Goal: Task Accomplishment & Management: Use online tool/utility

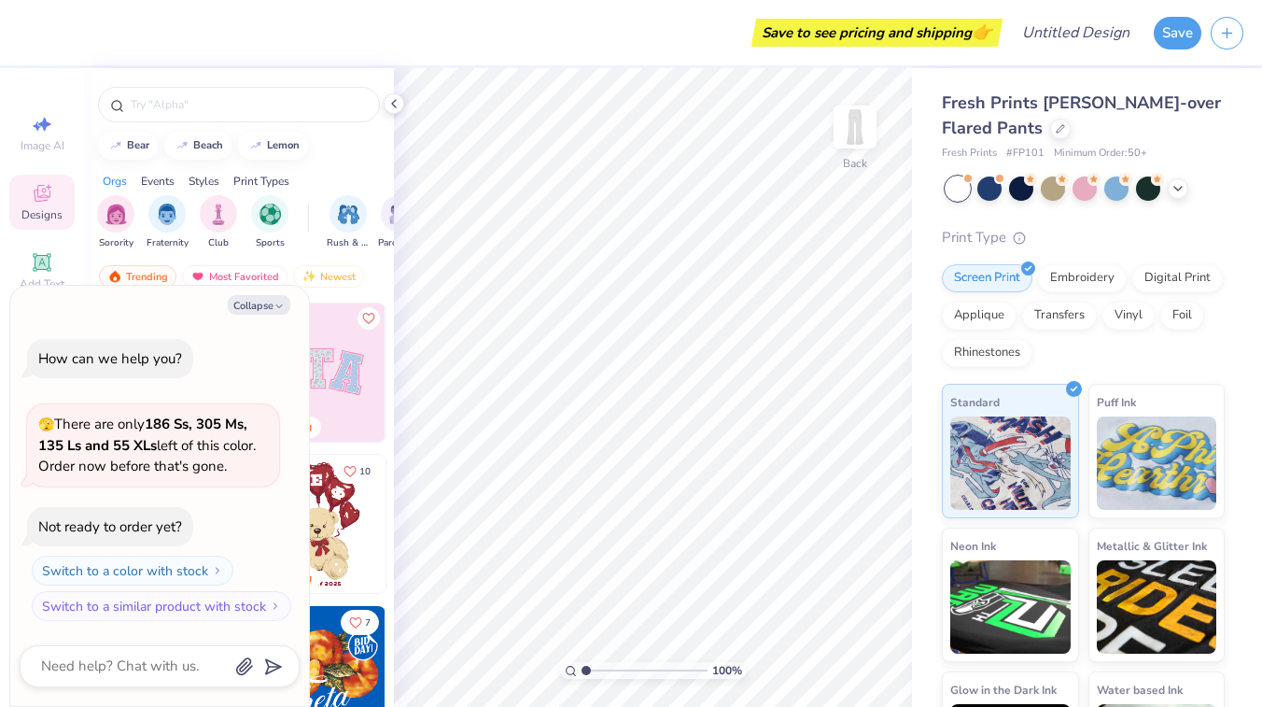
scroll to position [35, 0]
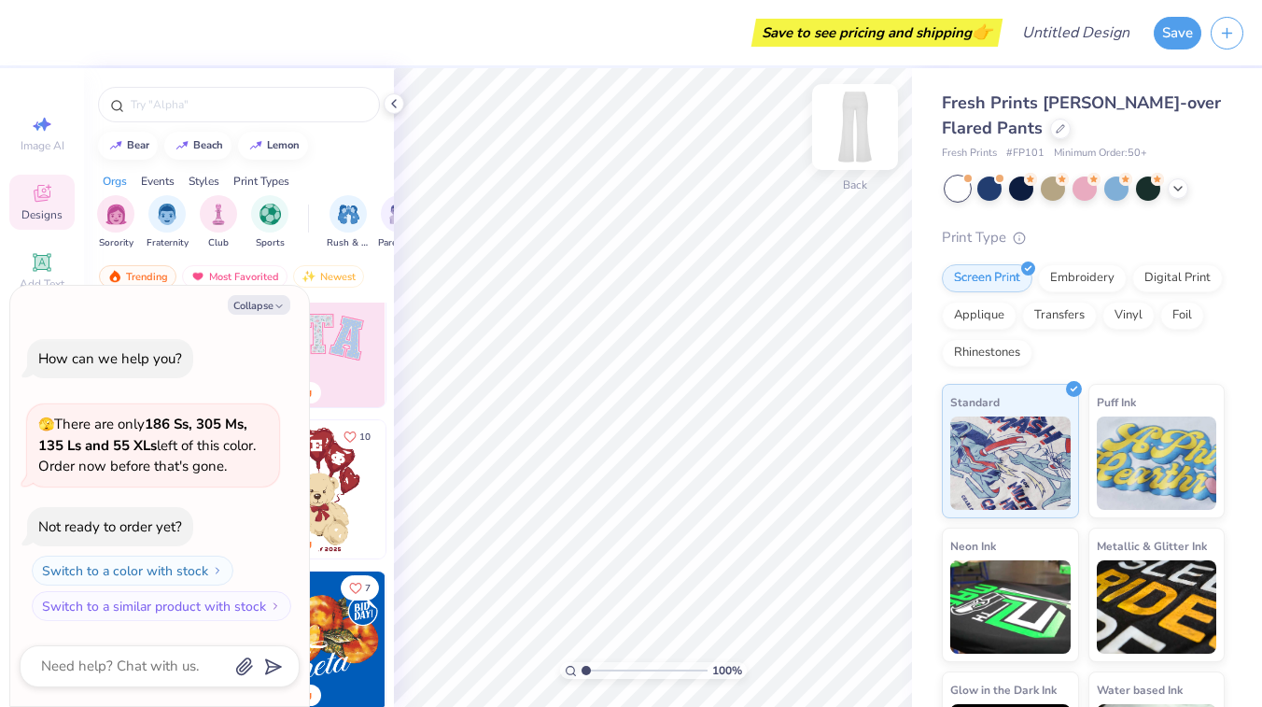
click at [859, 166] on div "Back" at bounding box center [855, 138] width 43 height 66
click at [269, 305] on button "Collapse" at bounding box center [259, 305] width 63 height 20
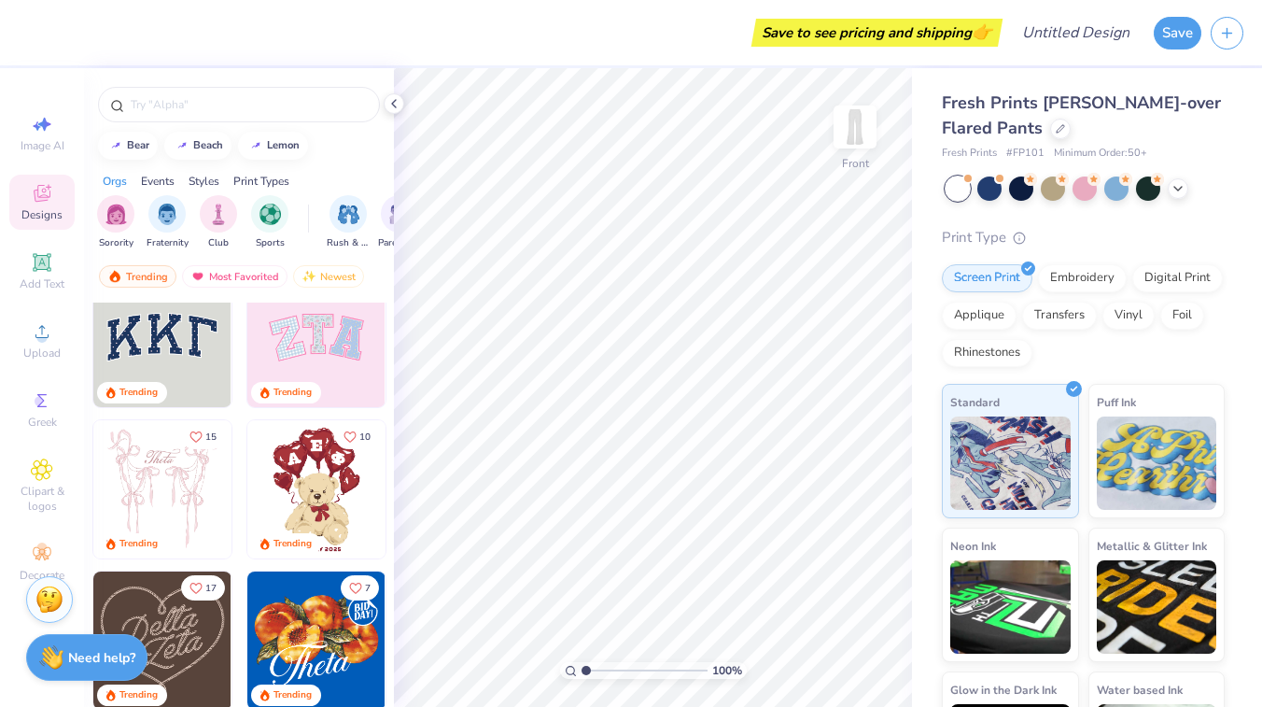
click at [307, 358] on img at bounding box center [316, 338] width 138 height 138
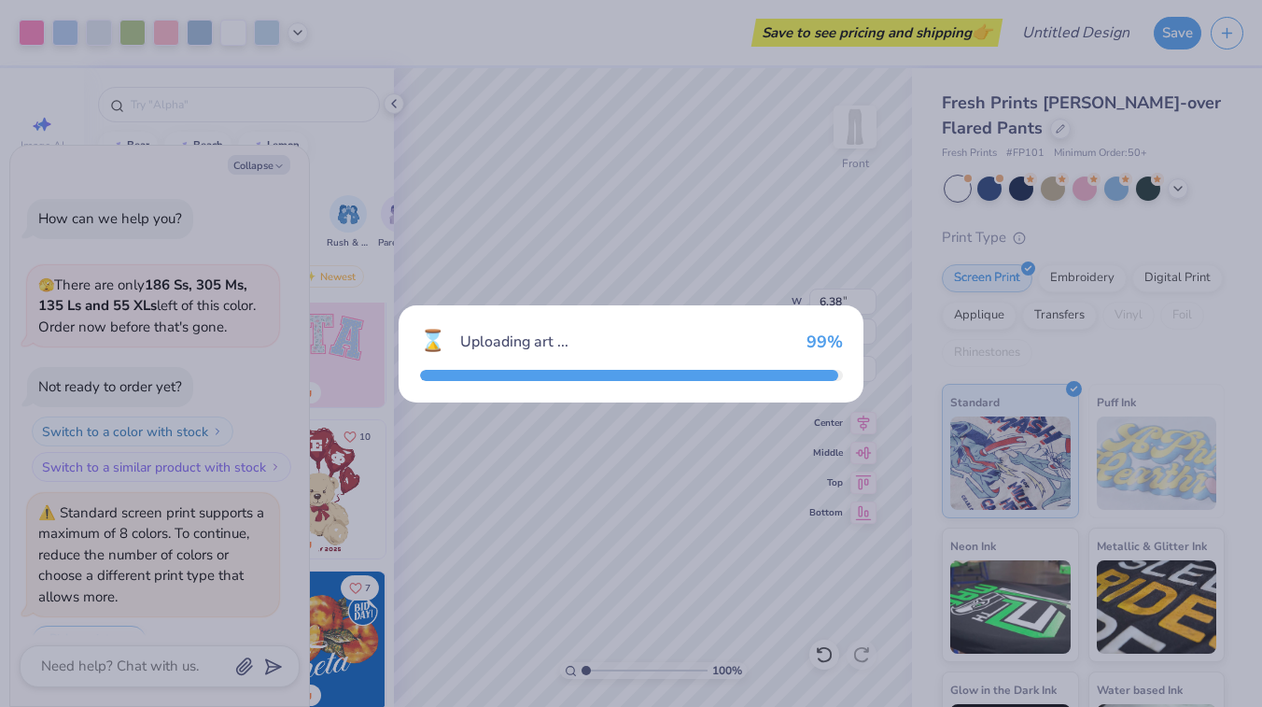
scroll to position [46, 0]
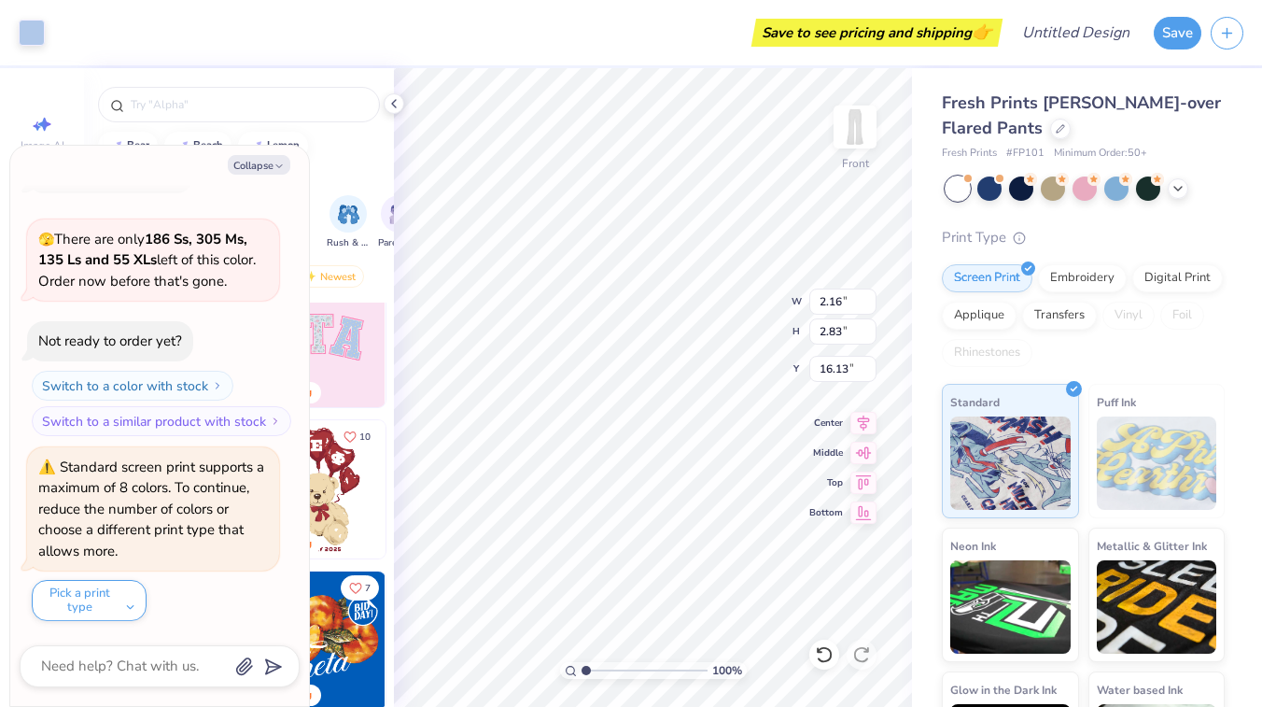
type textarea "x"
type input "16.08"
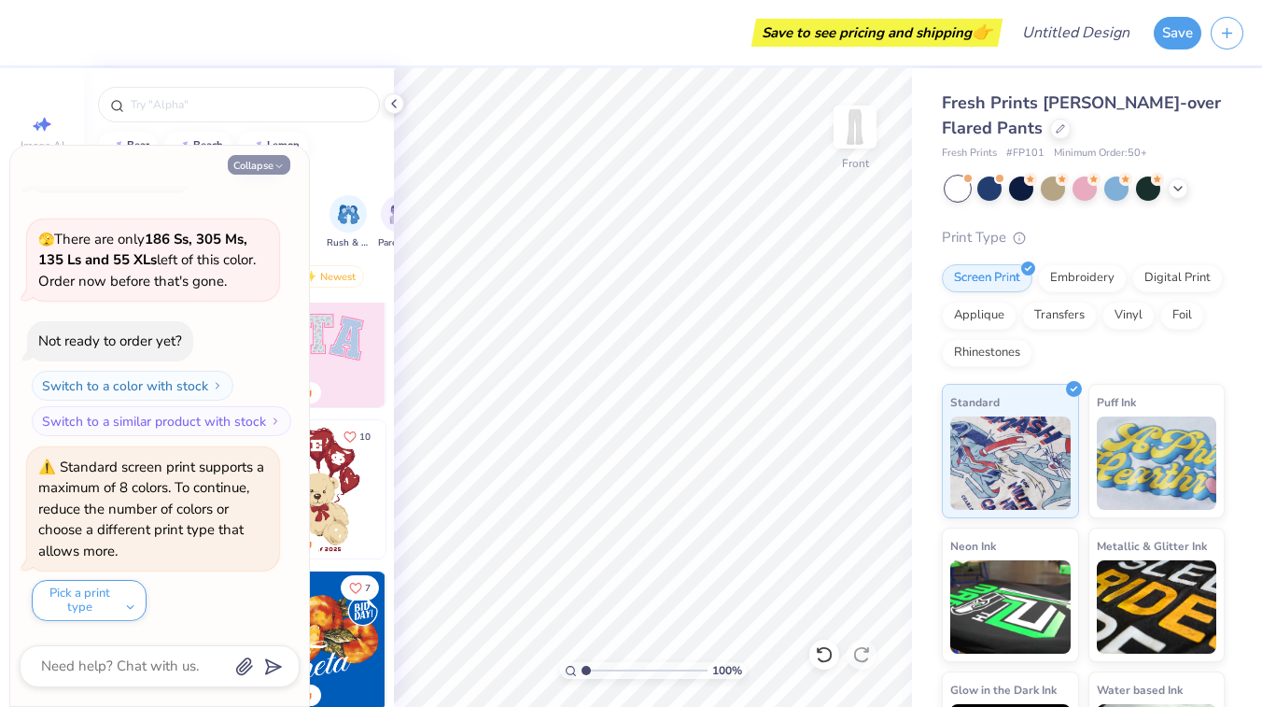
click at [274, 159] on button "Collapse" at bounding box center [259, 165] width 63 height 20
type textarea "x"
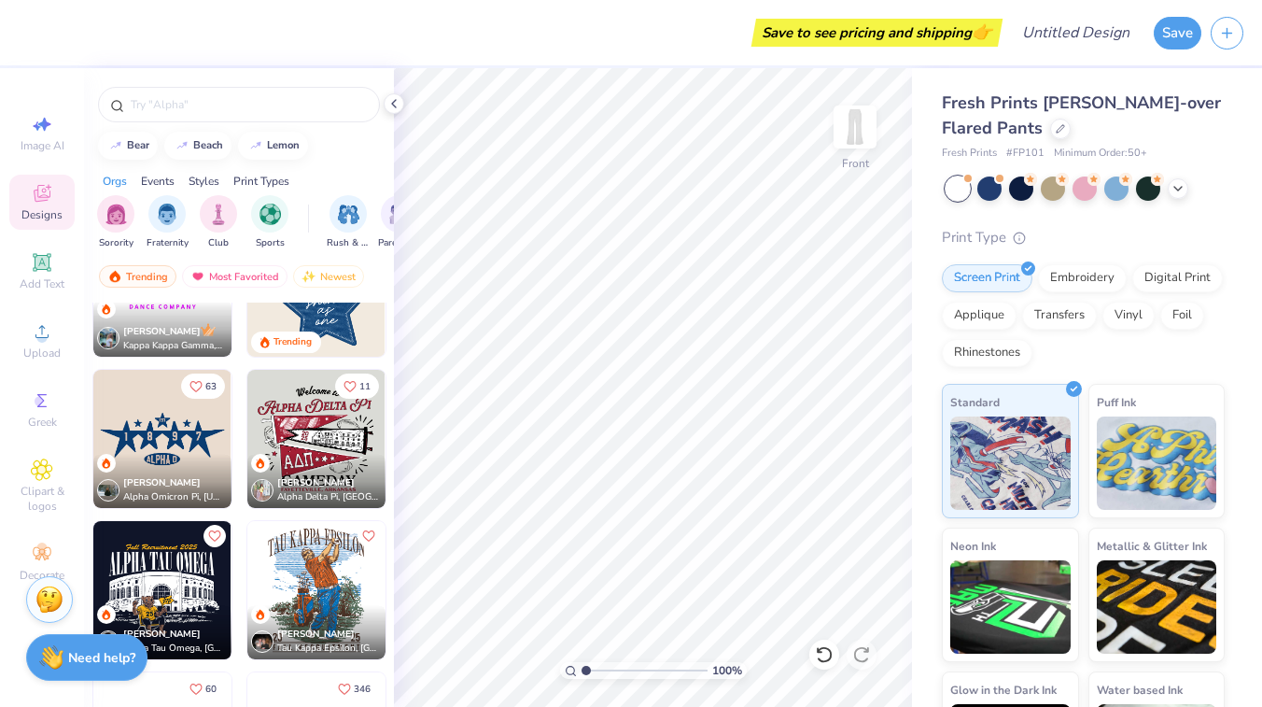
scroll to position [1000, 0]
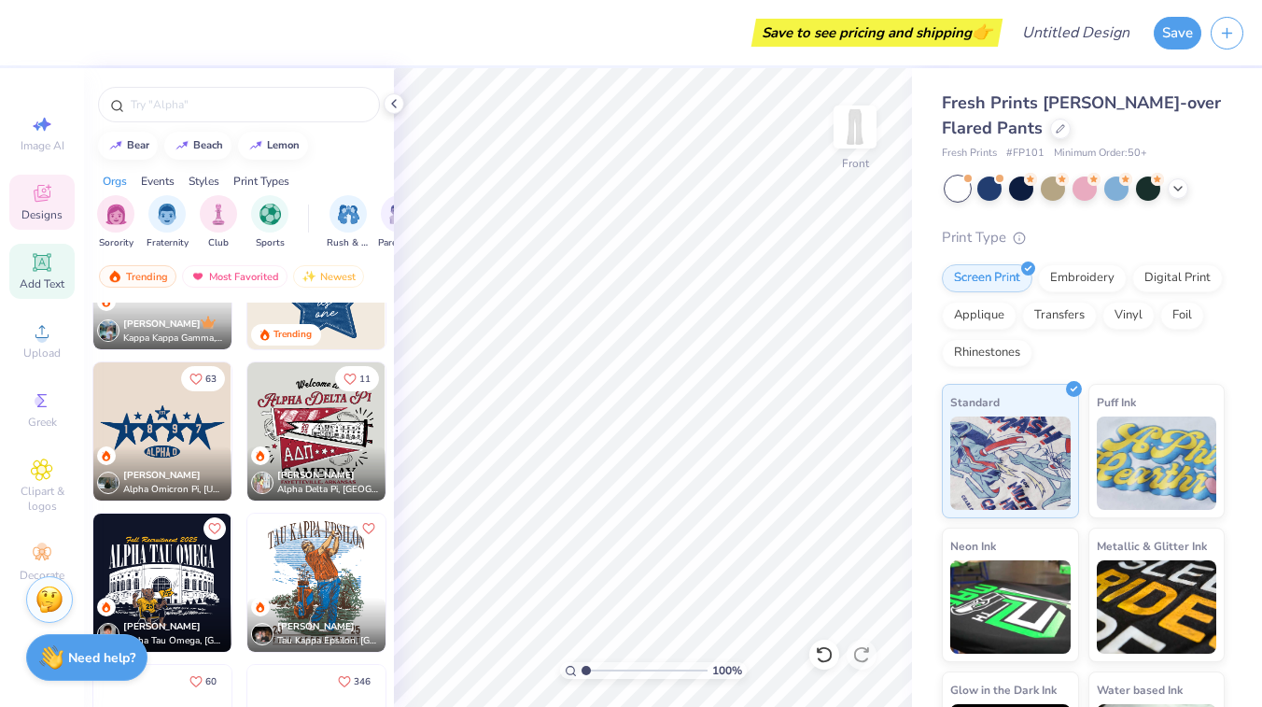
click at [52, 267] on icon at bounding box center [42, 262] width 22 height 22
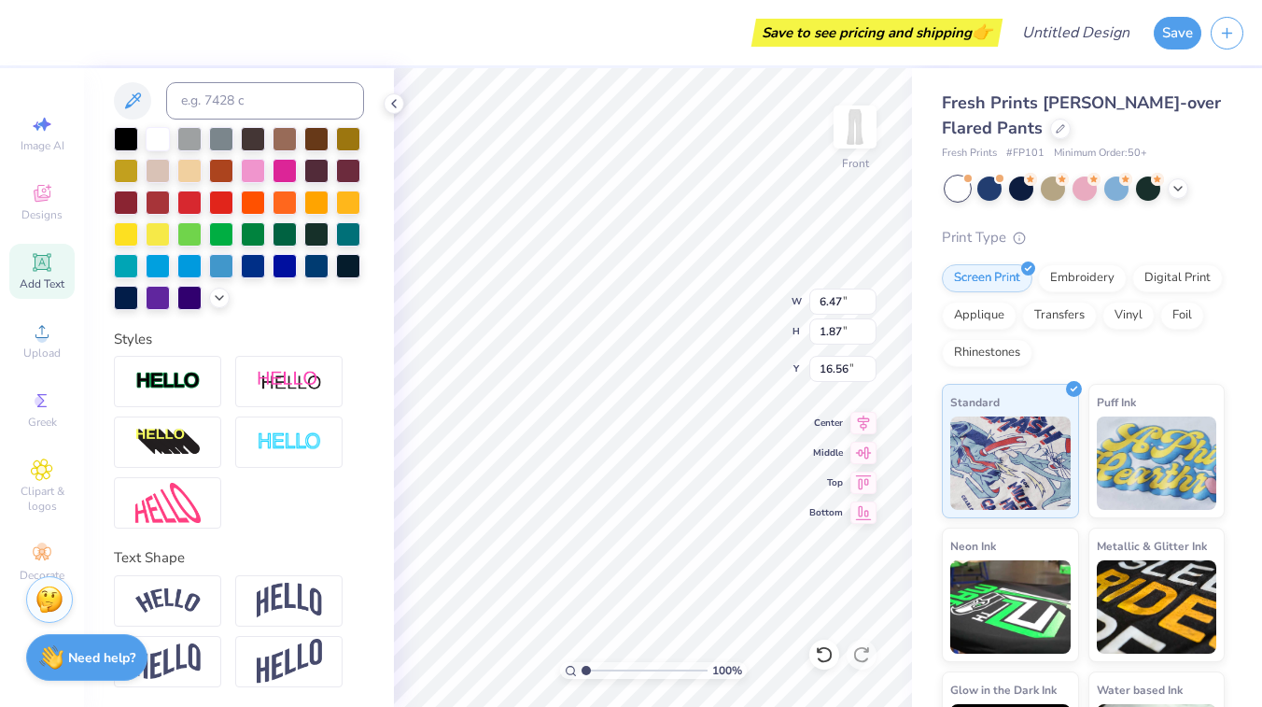
scroll to position [378, 0]
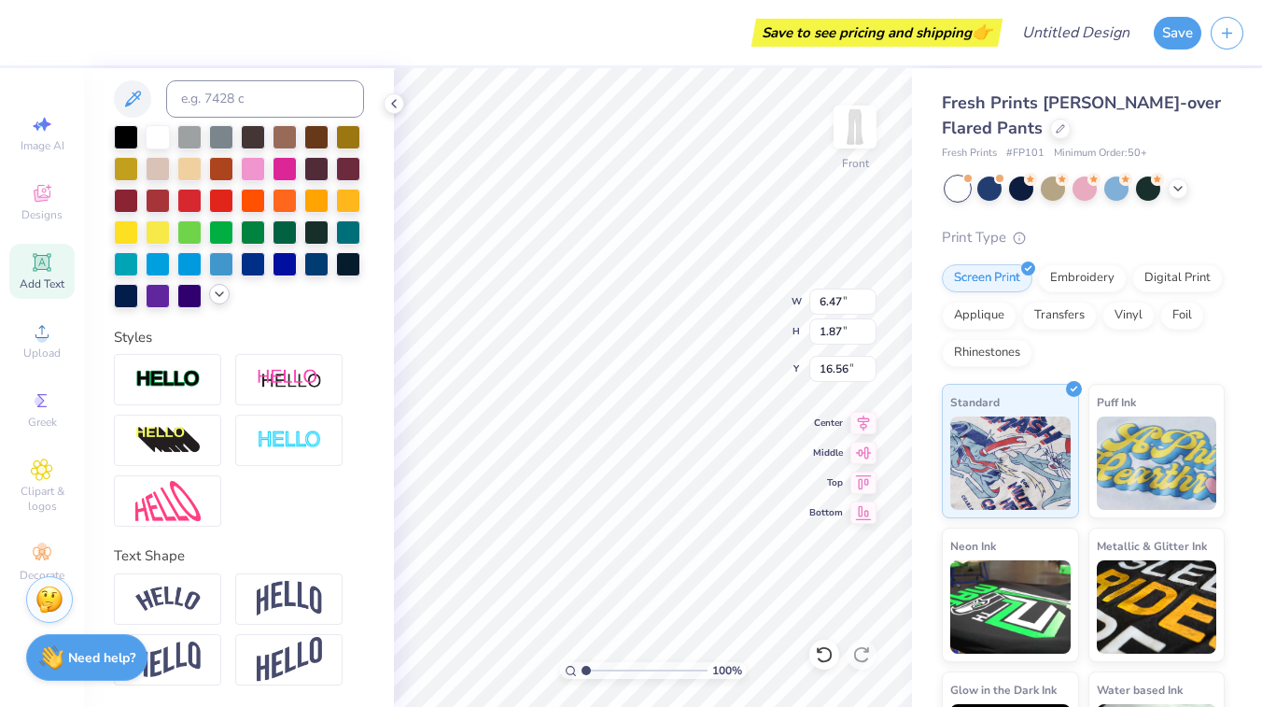
click at [220, 292] on icon at bounding box center [219, 294] width 15 height 15
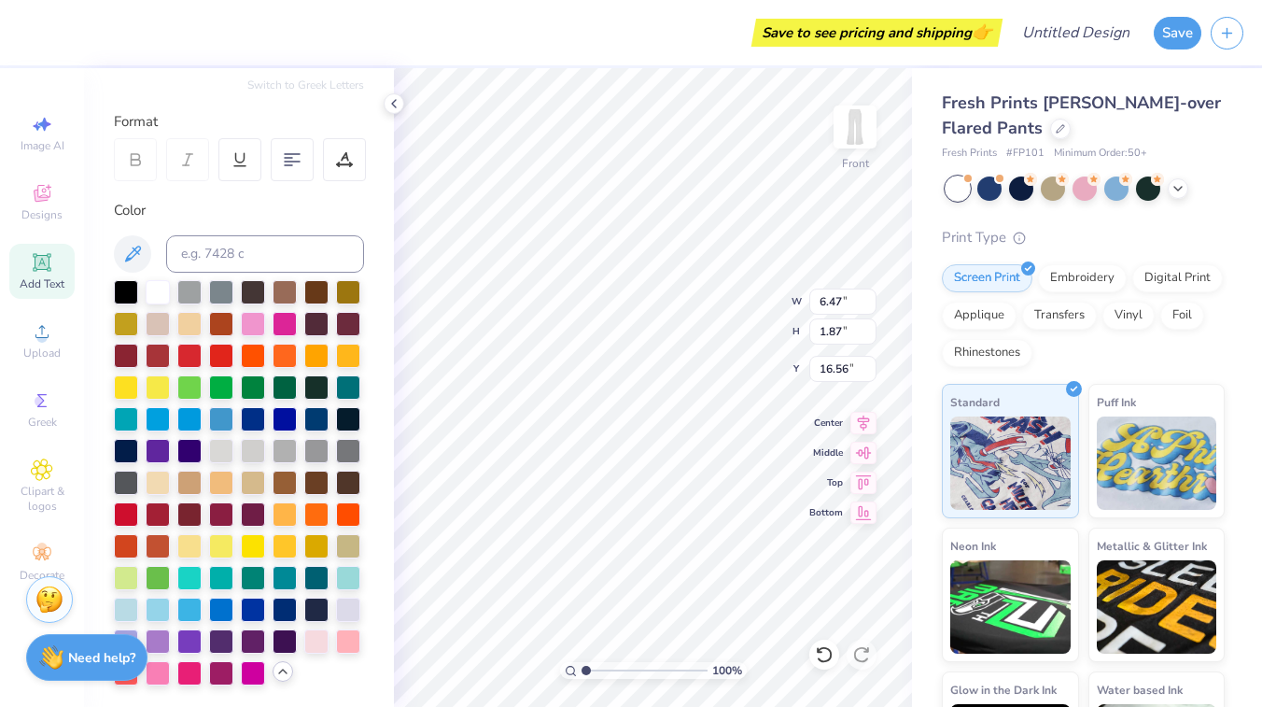
scroll to position [222, 0]
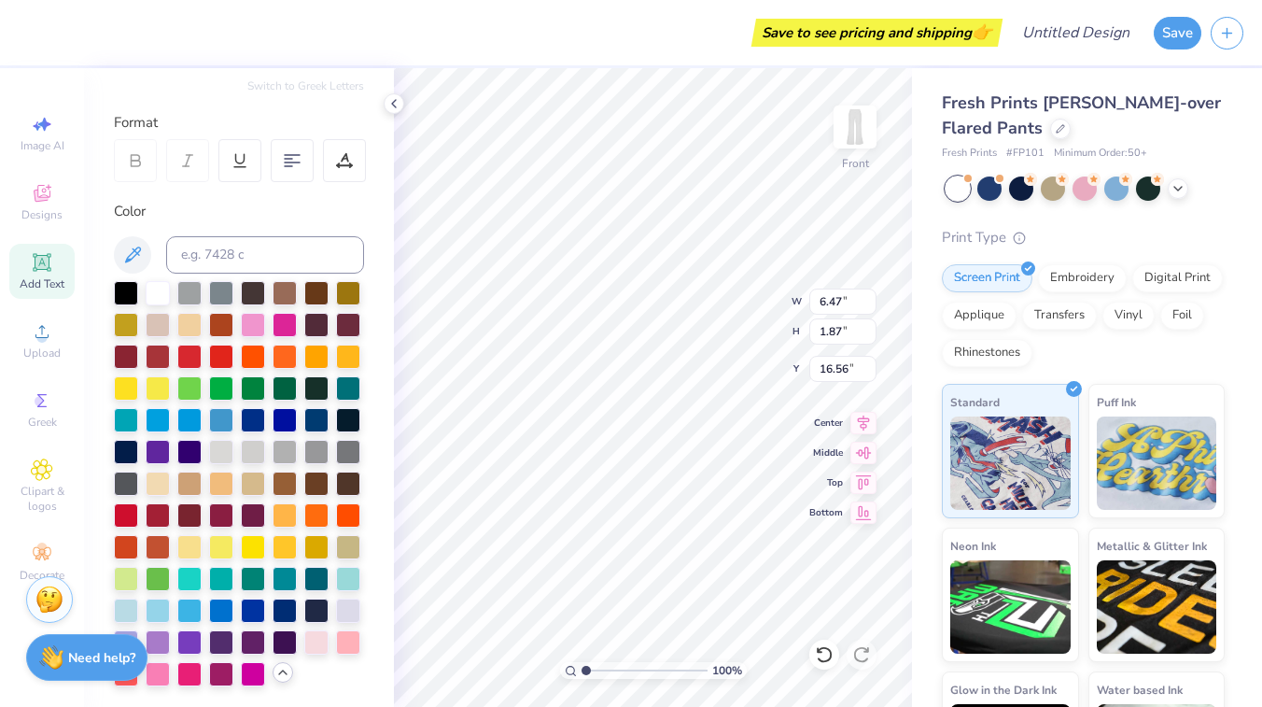
type textarea "\"
click at [252, 328] on div at bounding box center [253, 323] width 24 height 24
type textarea "GIZBORIT"
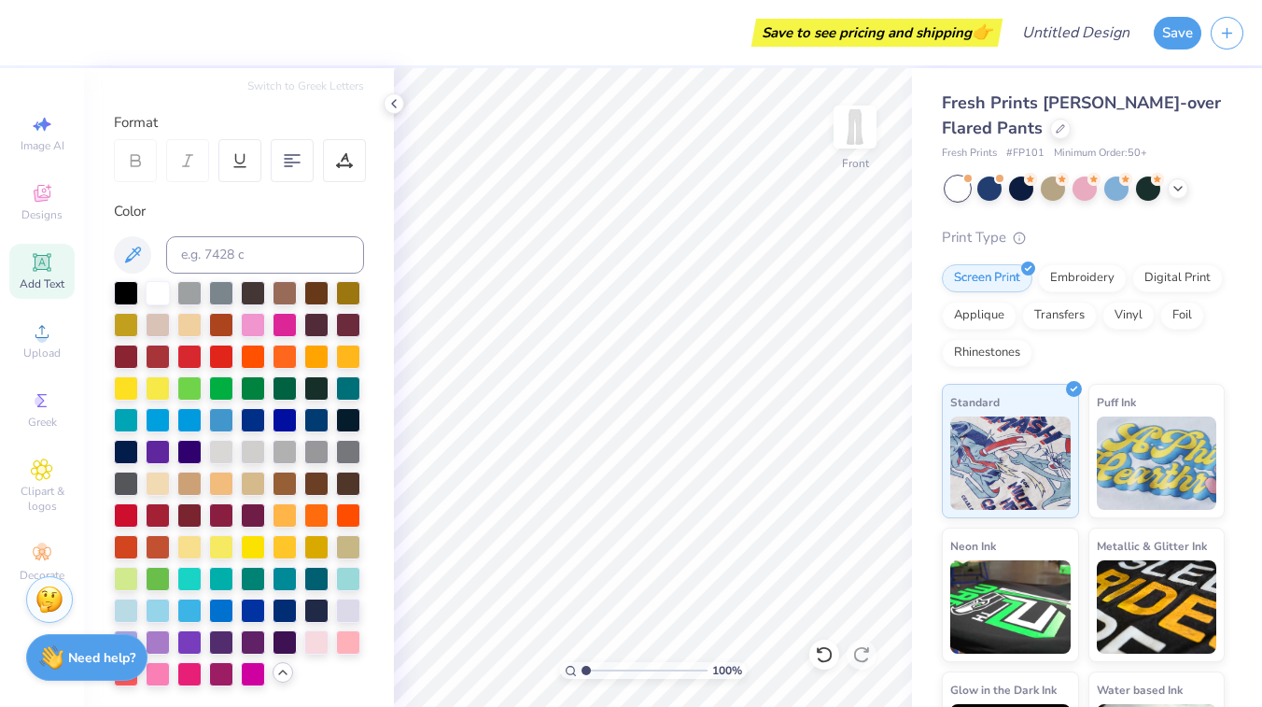
click at [43, 263] on icon at bounding box center [42, 262] width 14 height 14
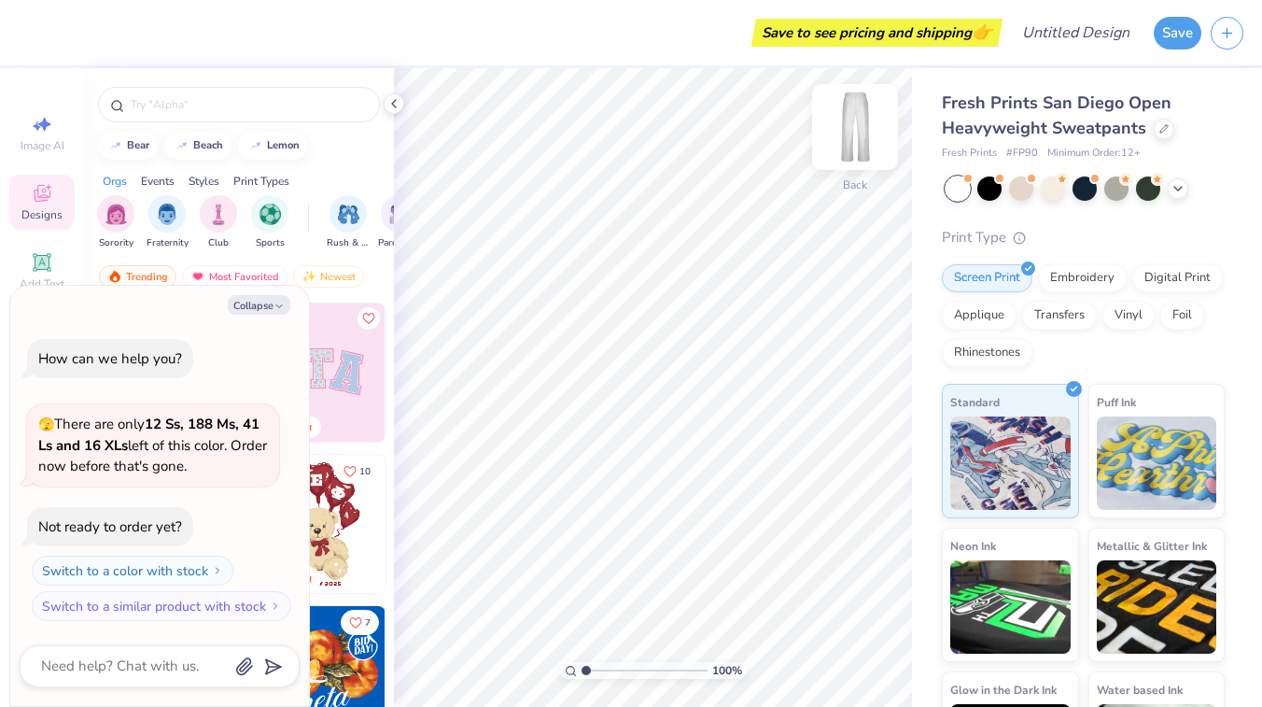
click at [853, 133] on img at bounding box center [855, 127] width 75 height 75
click at [261, 309] on button "Collapse" at bounding box center [259, 305] width 63 height 20
type textarea "x"
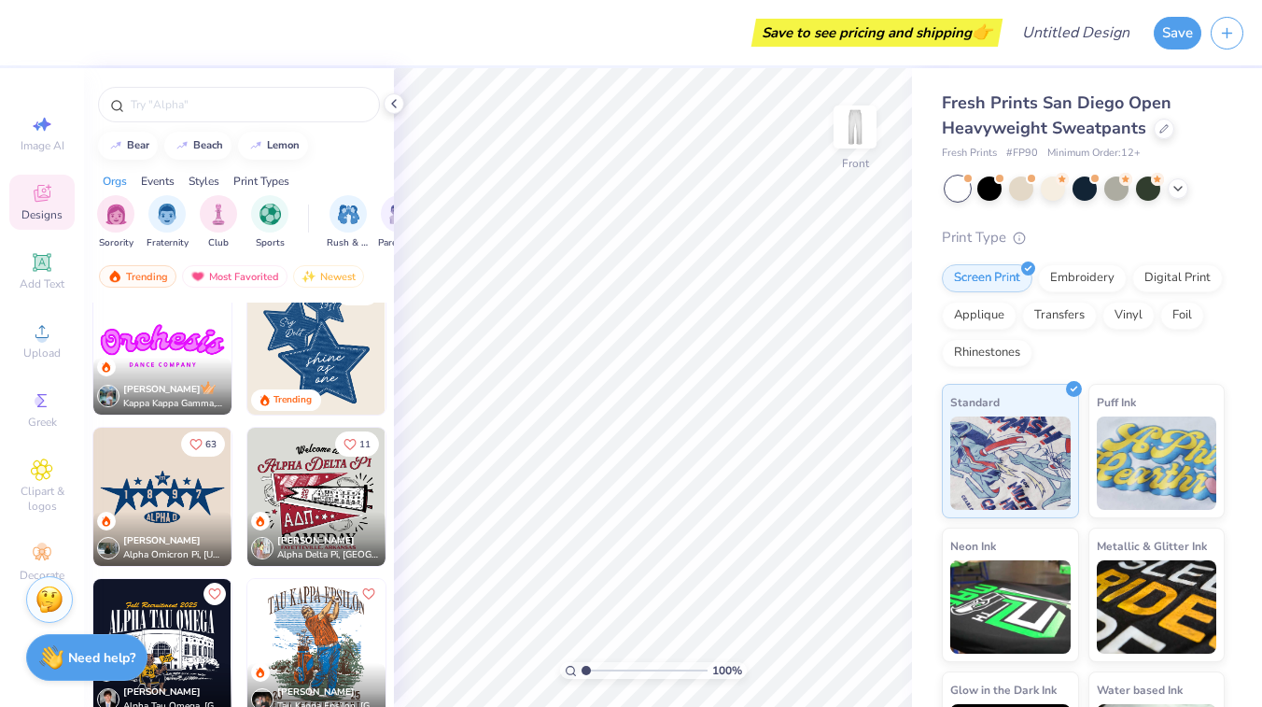
scroll to position [952, 0]
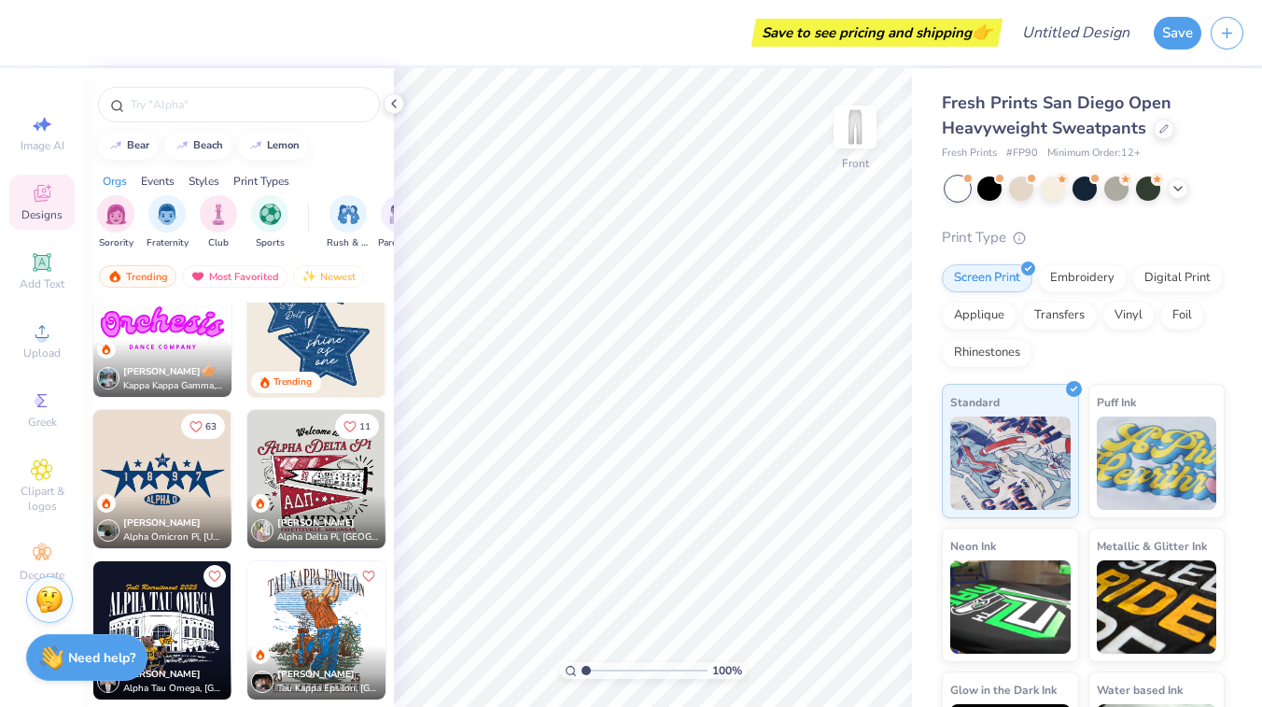
click at [161, 440] on img at bounding box center [162, 479] width 138 height 138
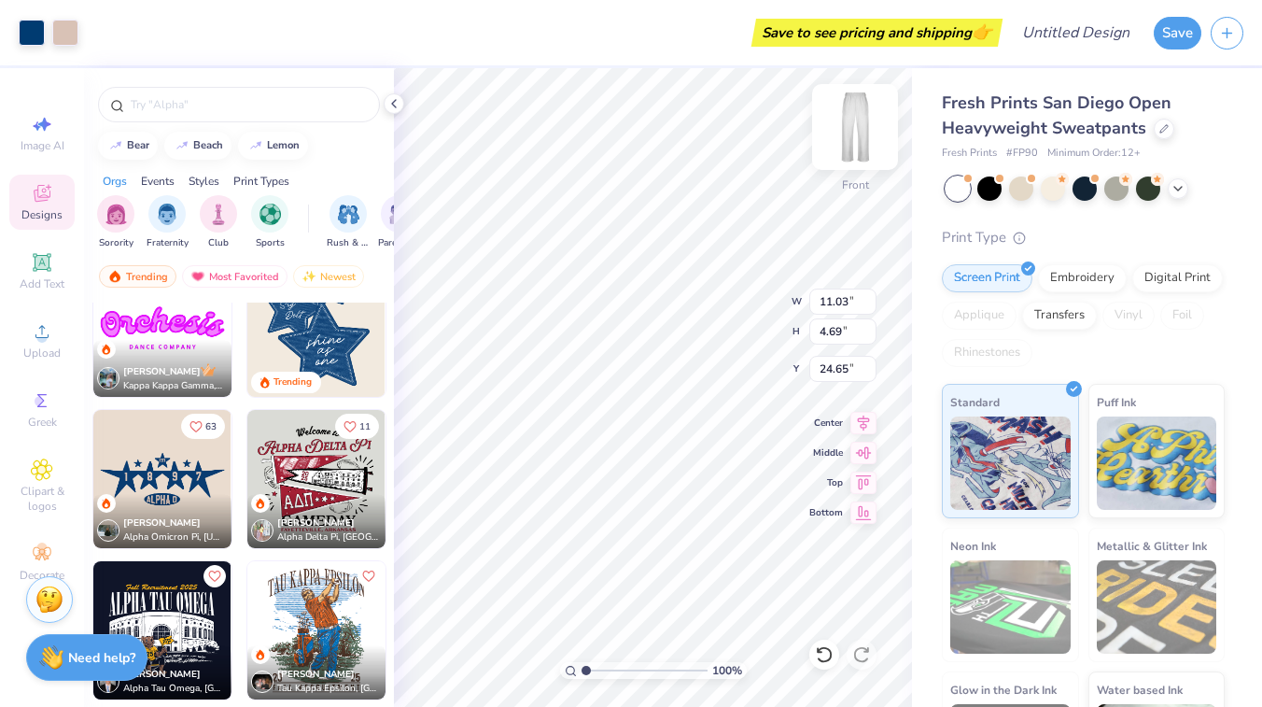
click at [872, 138] on img at bounding box center [855, 127] width 75 height 75
click at [199, 470] on img at bounding box center [162, 479] width 138 height 138
type input "5.62"
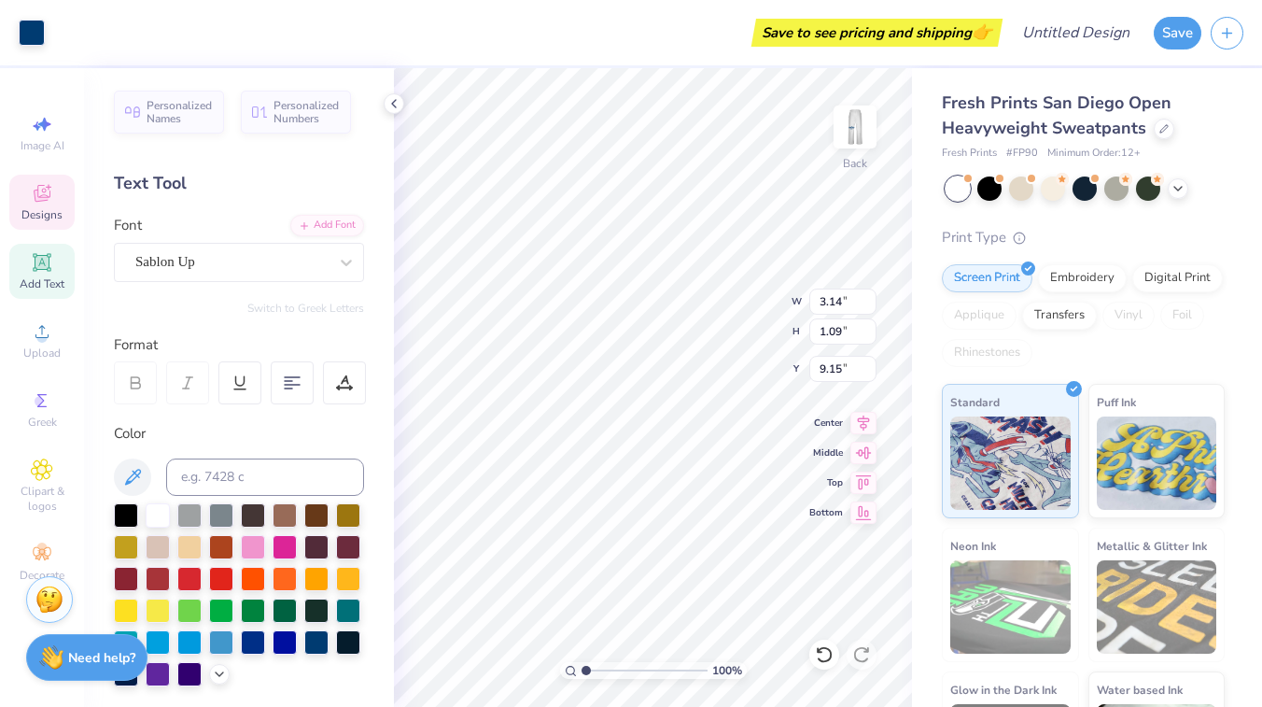
type input "9.16"
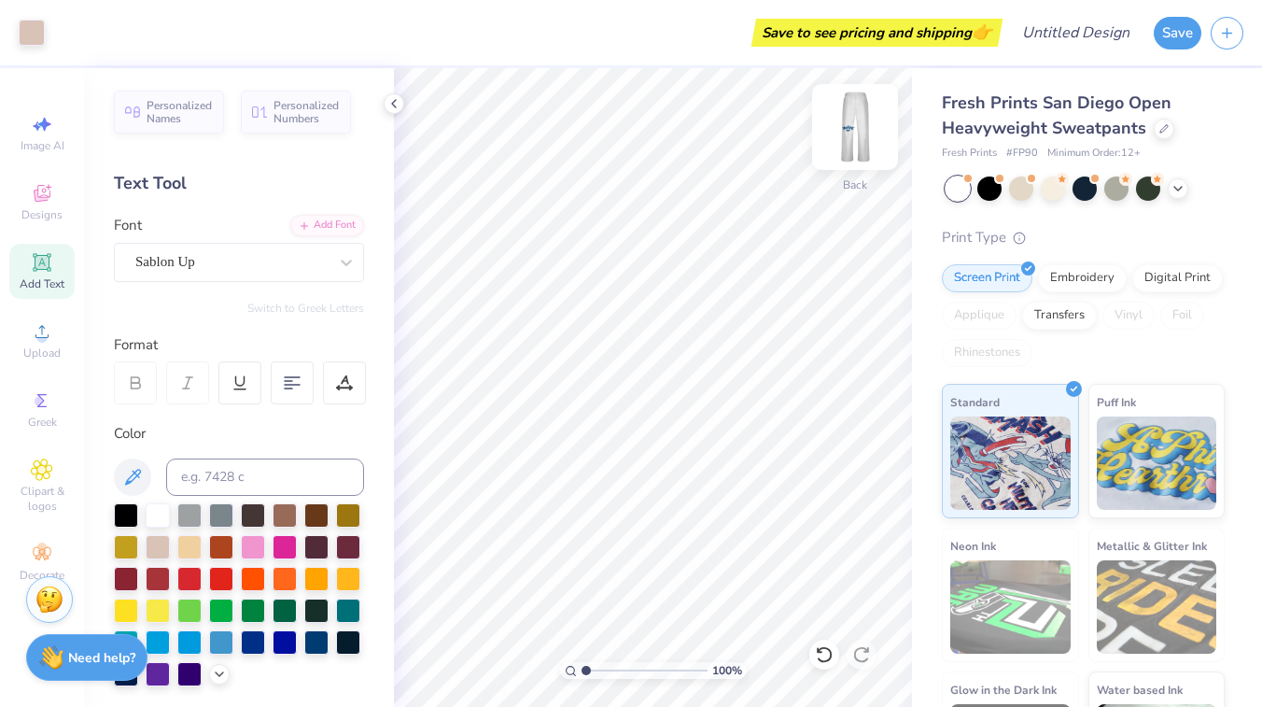
click at [862, 136] on img at bounding box center [855, 127] width 75 height 75
